Goal: Transaction & Acquisition: Purchase product/service

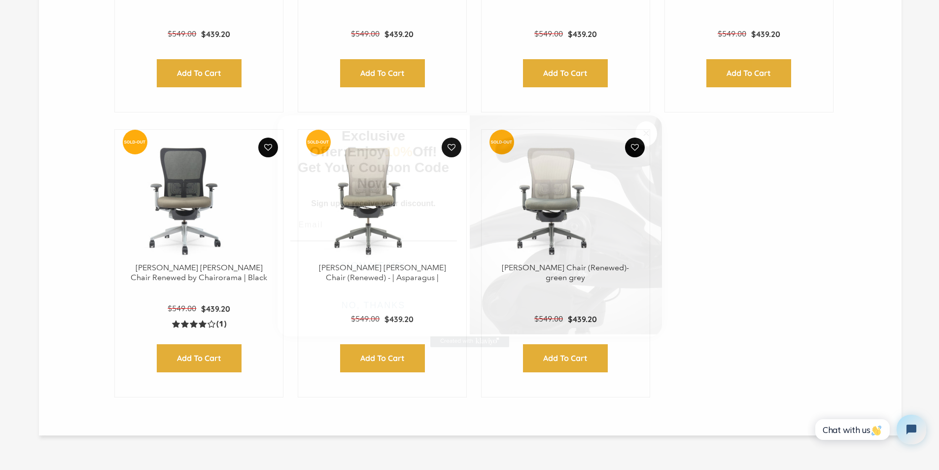
scroll to position [554, 0]
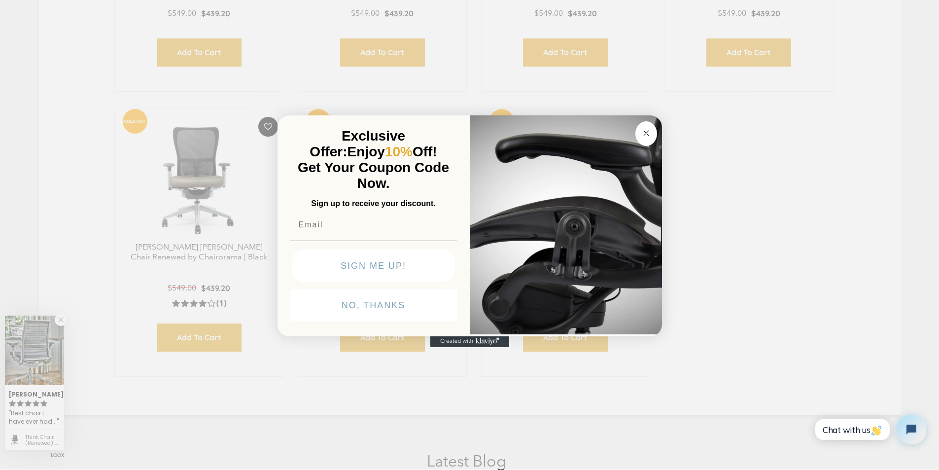
click at [380, 282] on button "SIGN ME UP!" at bounding box center [373, 265] width 163 height 33
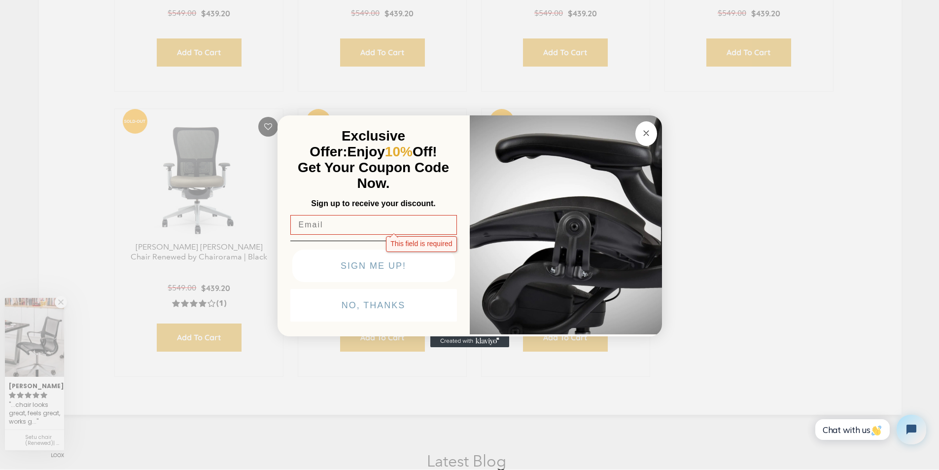
click input "Submit" at bounding box center [0, 0] width 0 height 0
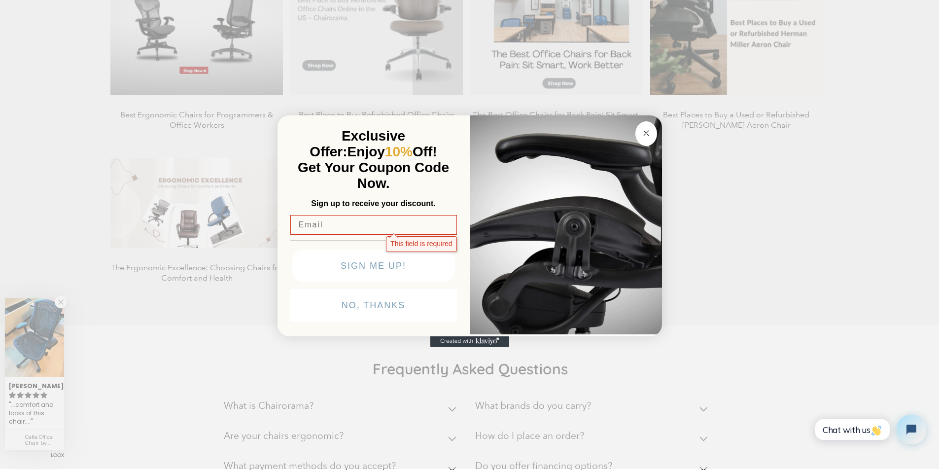
scroll to position [1170, 0]
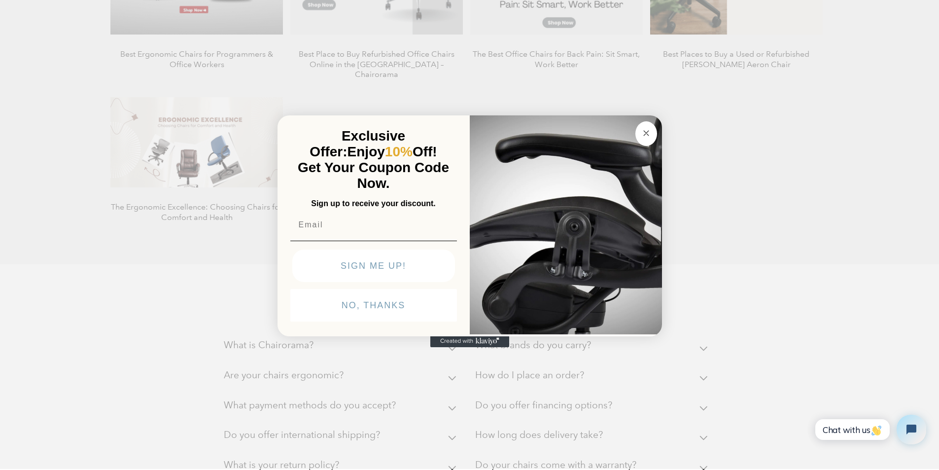
click at [518, 300] on img "POPUP Form" at bounding box center [566, 223] width 192 height 221
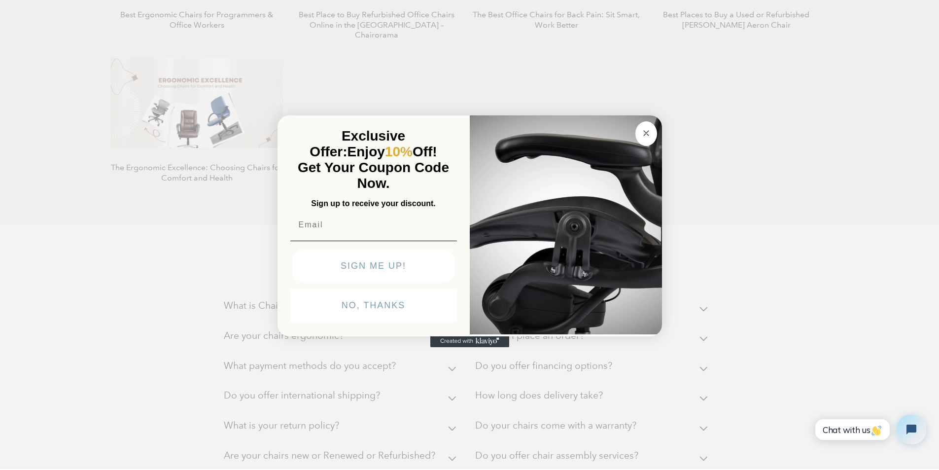
scroll to position [1229, 0]
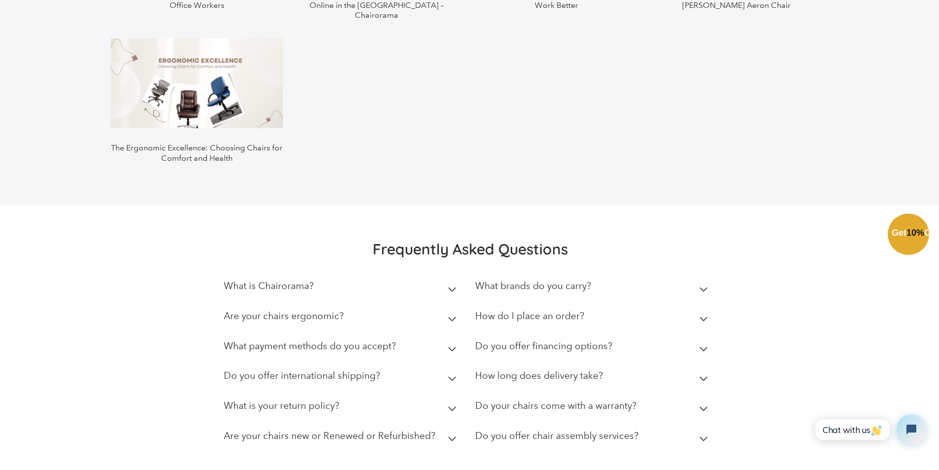
click at [165, 34] on div "Close dialog Exclusive Offer: Enjoy 10% Off! Get Your Coupon Code Now. Sign up …" at bounding box center [469, 234] width 939 height 470
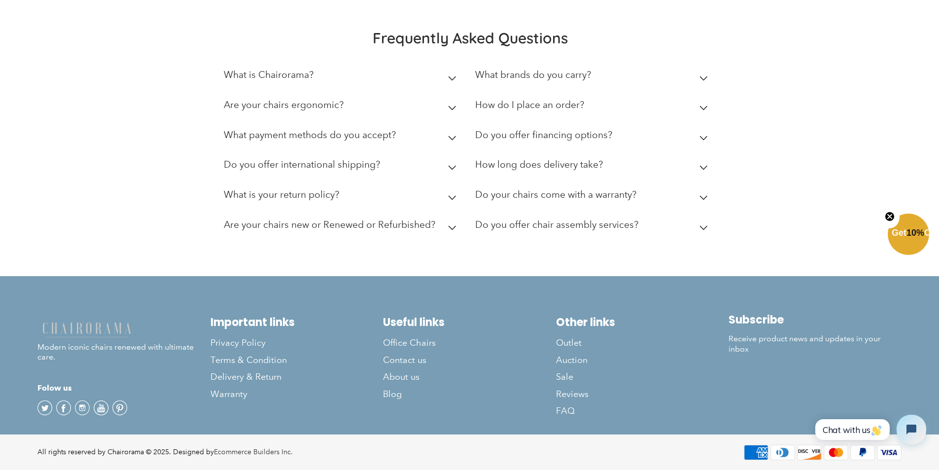
scroll to position [1537, 0]
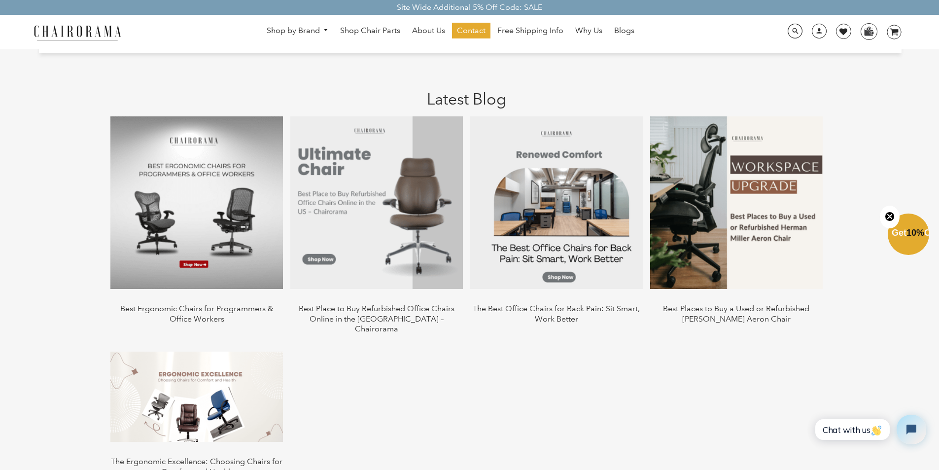
scroll to position [901, 0]
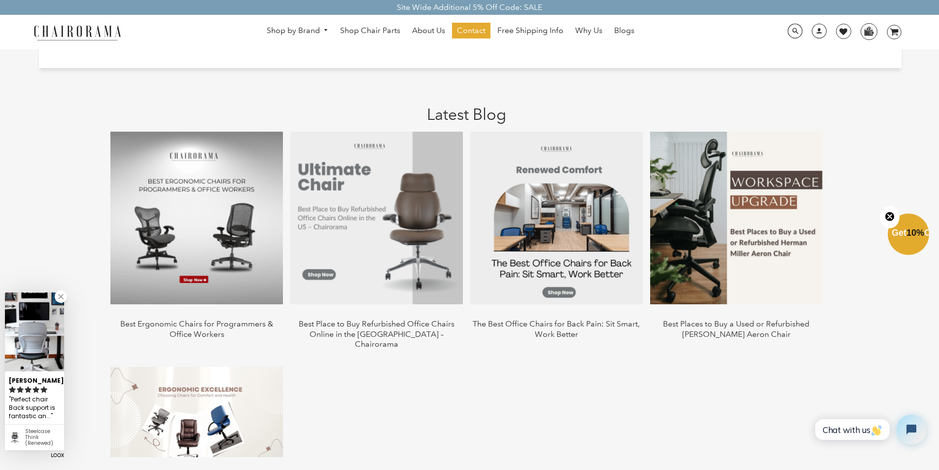
click at [380, 15] on div "Shop by Brand [GEOGRAPHIC_DATA] [PERSON_NAME] Steelcase [PERSON_NAME] Human Sca…" at bounding box center [469, 32] width 939 height 34
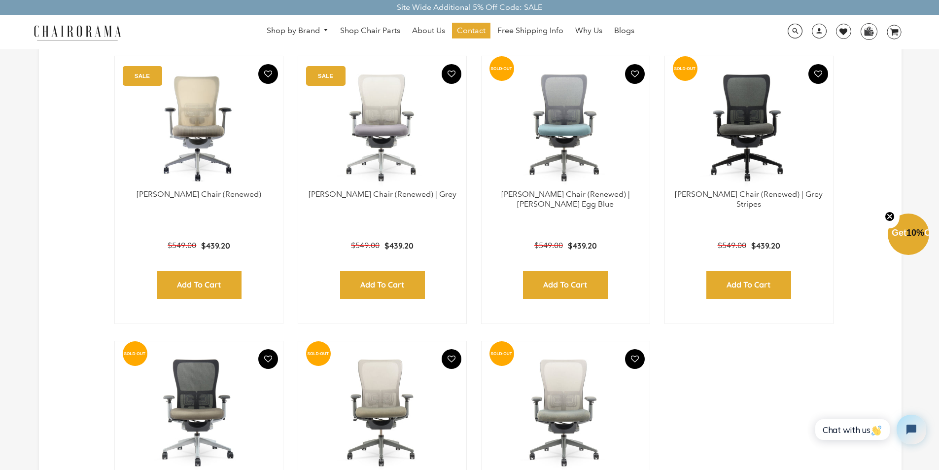
scroll to position [322, 0]
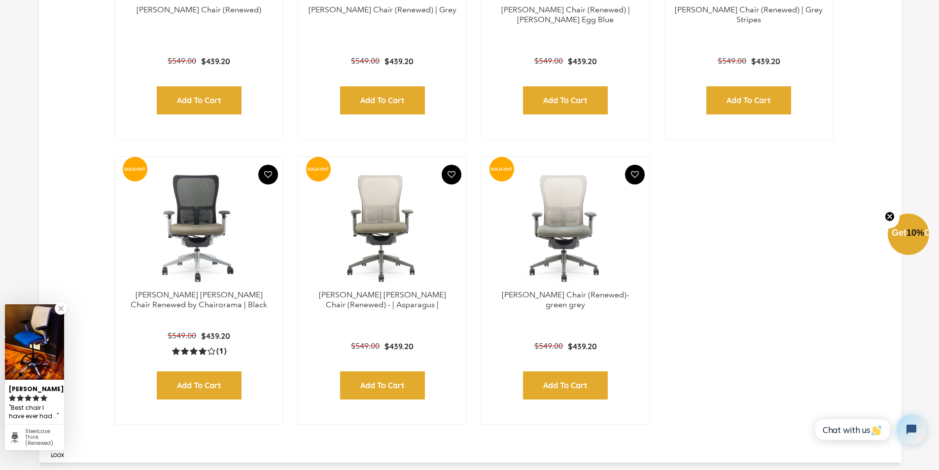
scroll to position [568, 0]
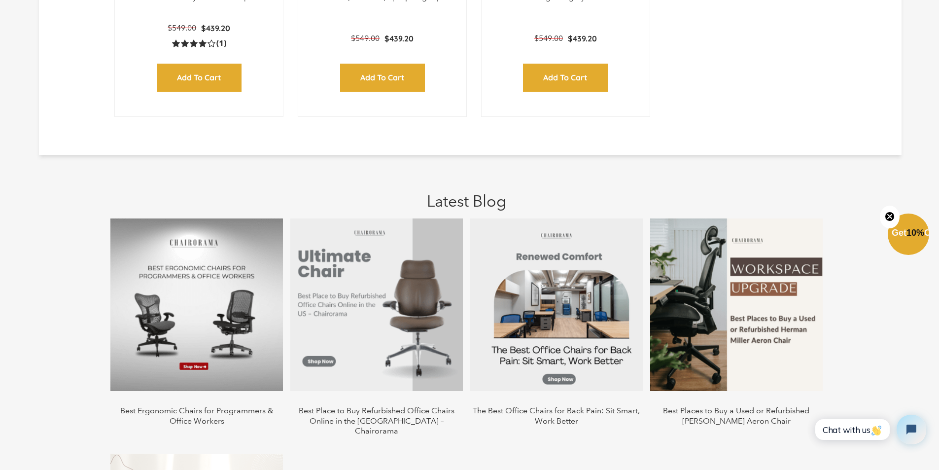
scroll to position [814, 0]
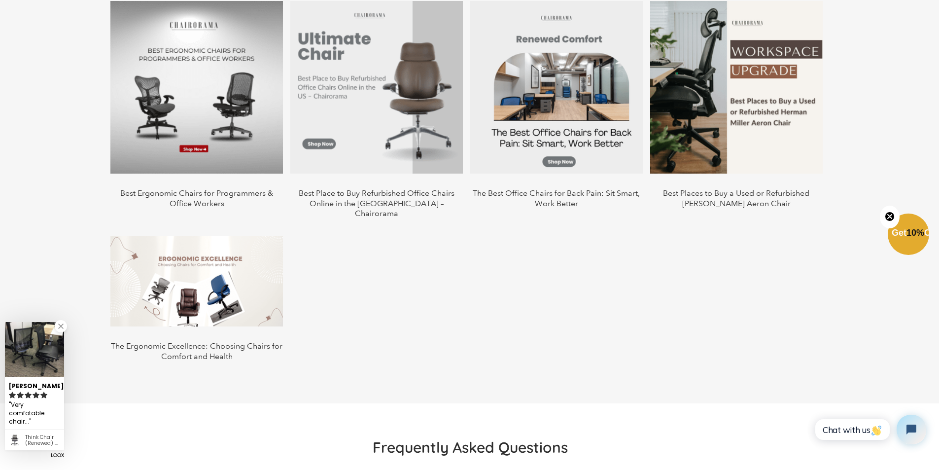
scroll to position [1051, 0]
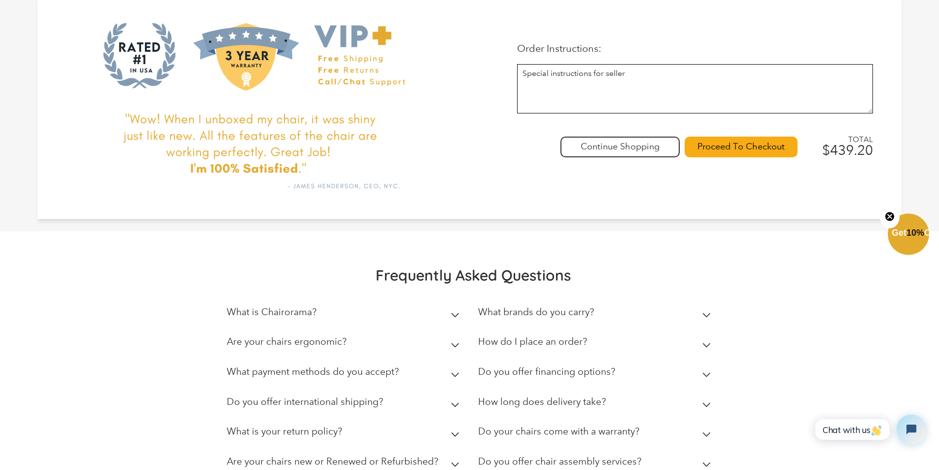
scroll to position [287, 0]
